Goal: Find specific page/section: Locate a particular part of the current website

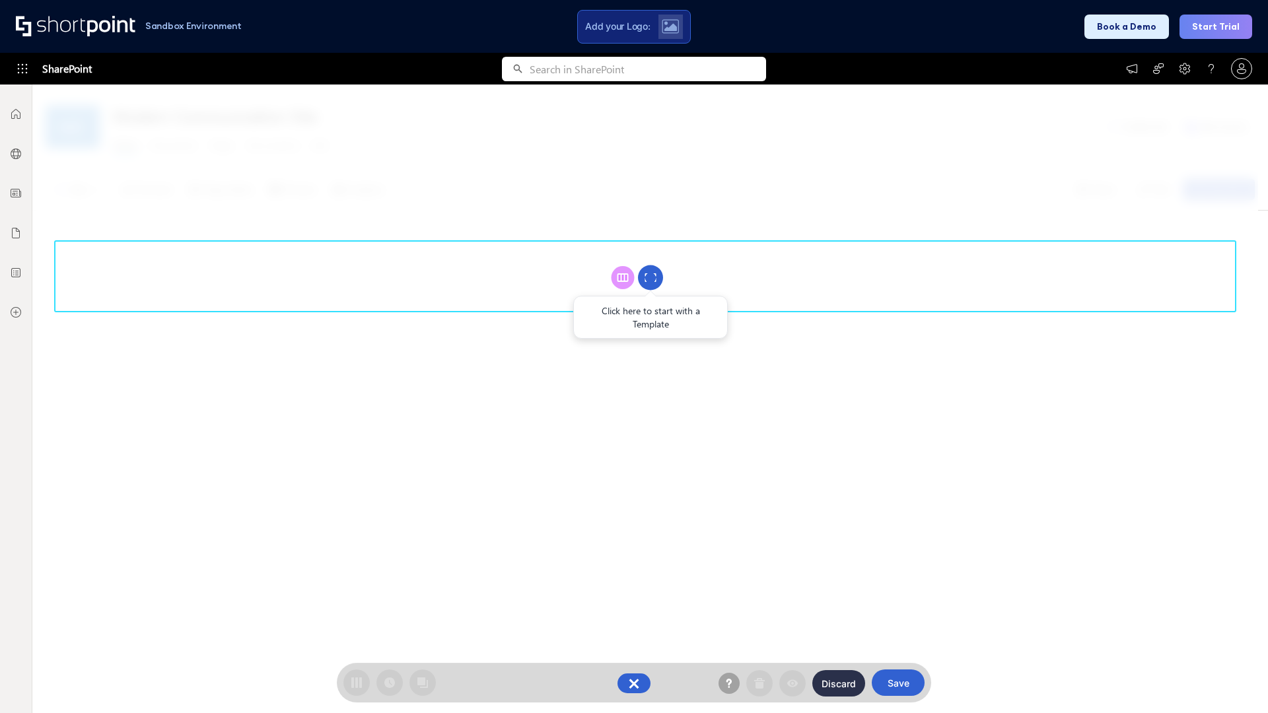
click at [651, 277] on circle at bounding box center [650, 278] width 25 height 25
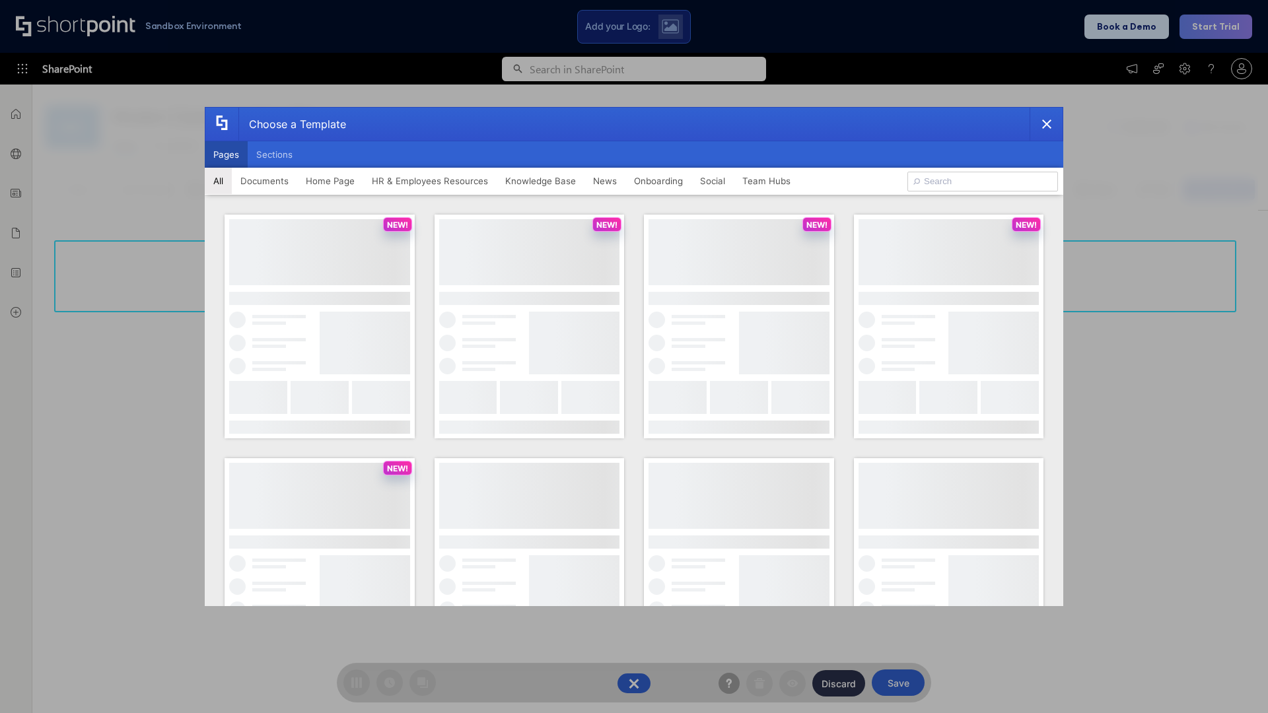
click at [226, 155] on button "Pages" at bounding box center [226, 154] width 43 height 26
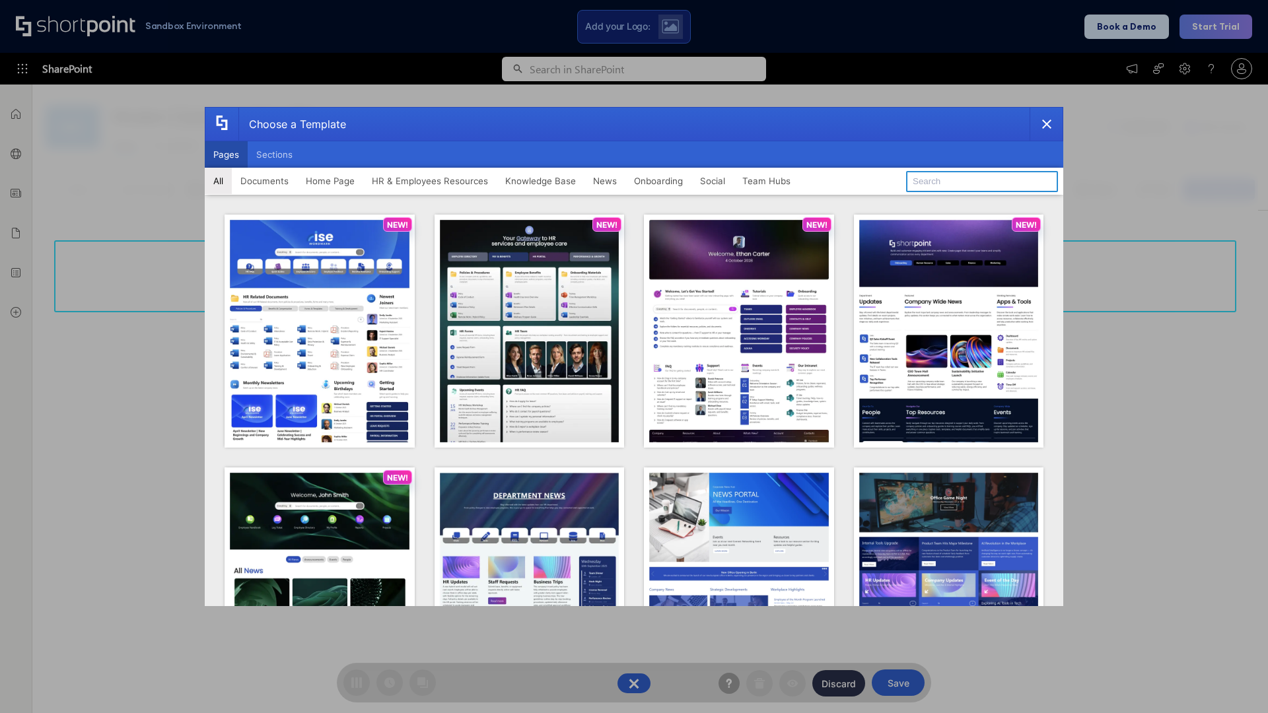
type input "Intranet Layout 1"
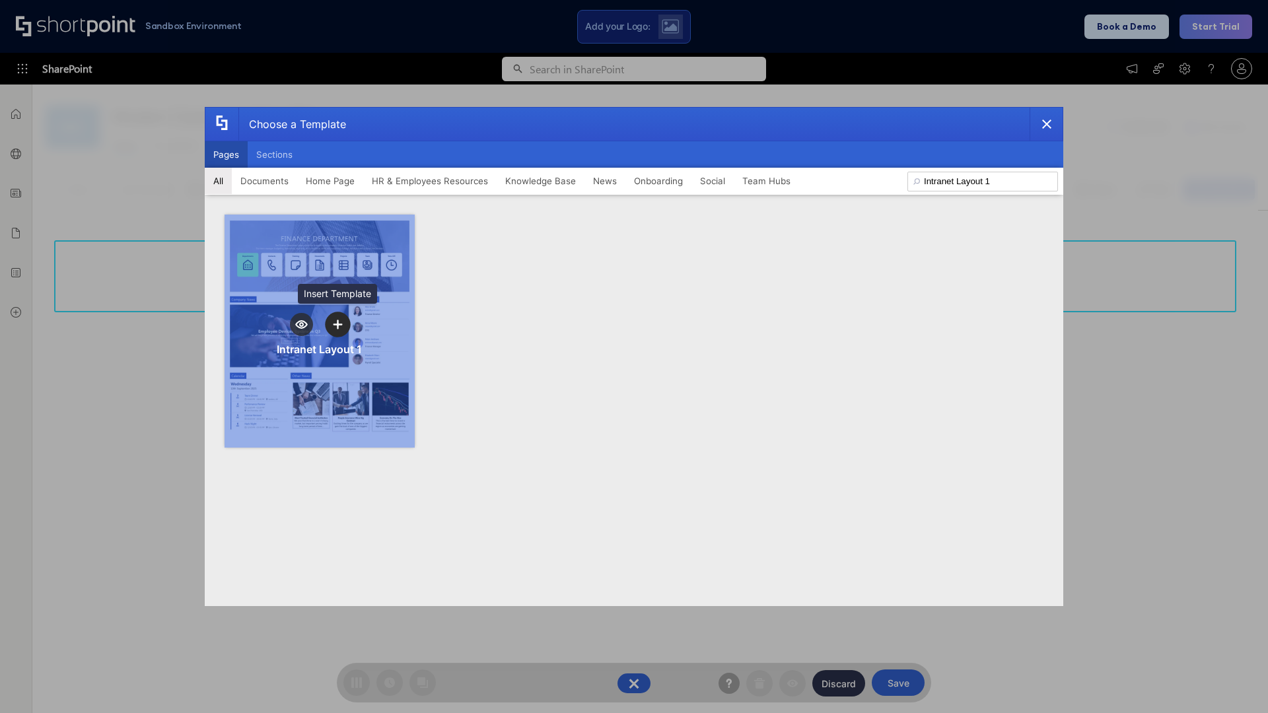
click at [338, 324] on icon "template selector" at bounding box center [337, 324] width 9 height 9
